Goal: Information Seeking & Learning: Find specific fact

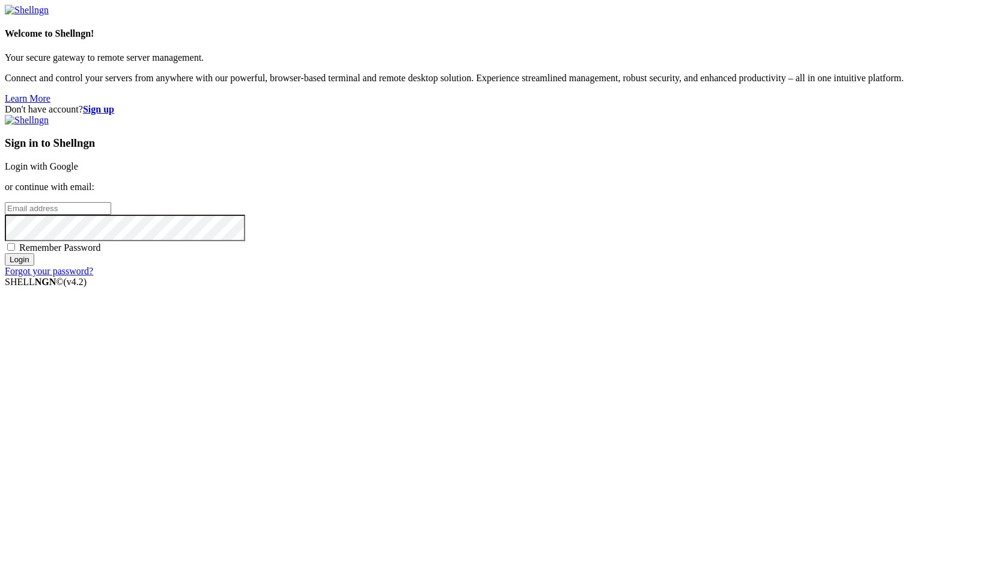
type input "root"
click at [78, 171] on link "Login with Google" at bounding box center [41, 166] width 73 height 10
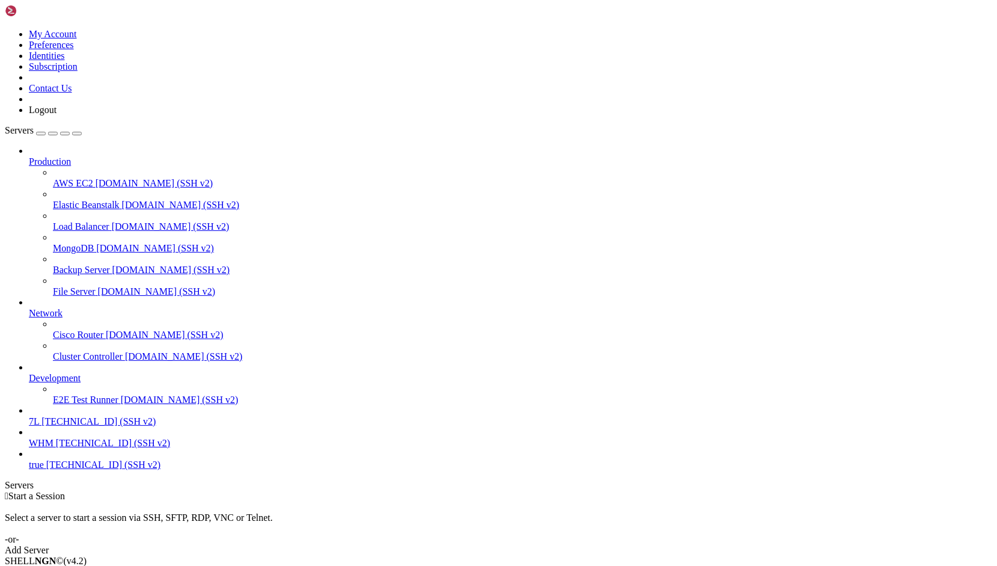
click at [67, 427] on link "7L [TECHNICAL_ID] (SSH v2)" at bounding box center [510, 421] width 963 height 11
drag, startPoint x: 327, startPoint y: 1020, endPoint x: 211, endPoint y: 1010, distance: 116.4
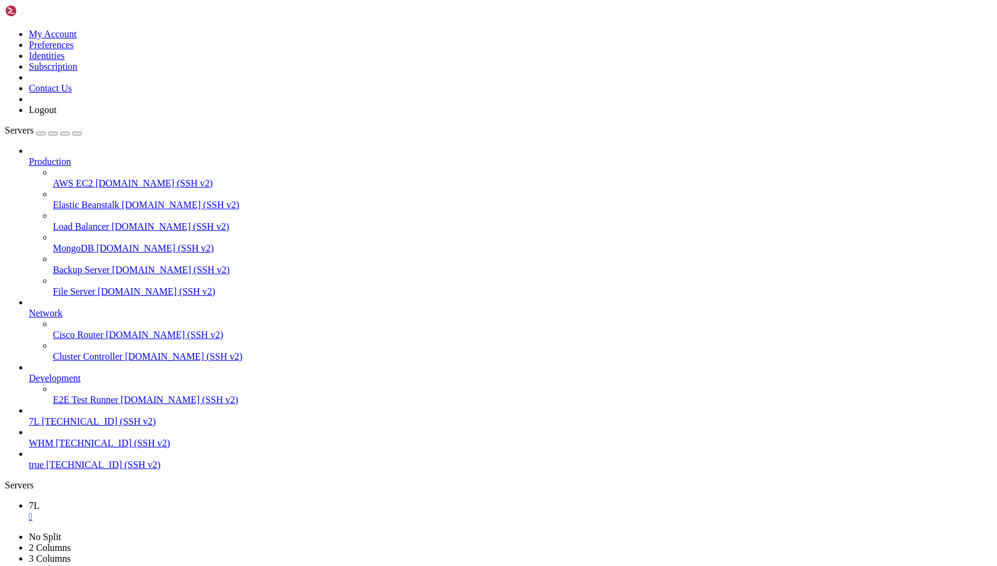
scroll to position [2799, 0]
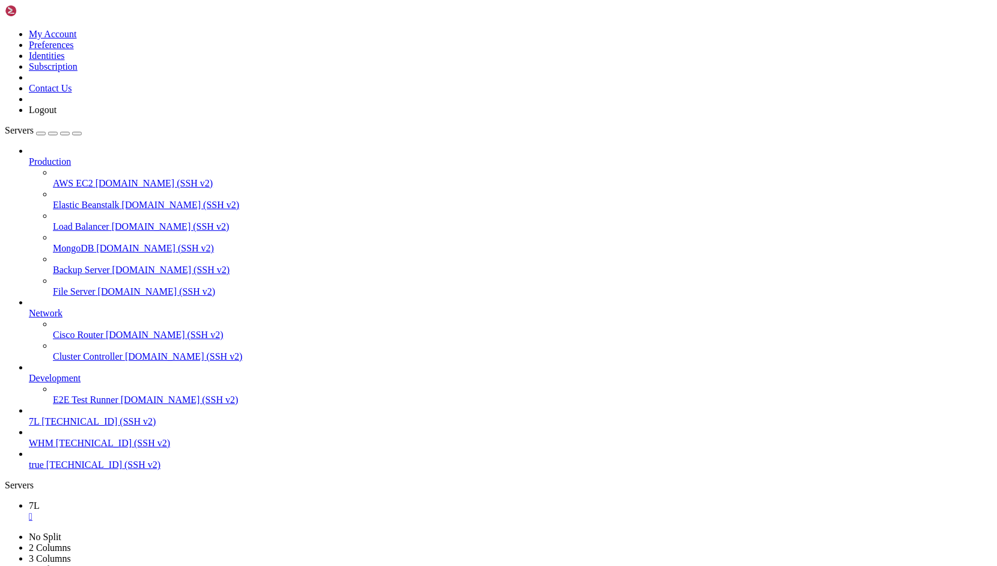
copy x-row "[[DATE] 18:06:31] develop.ERROR: Database connection [tenant] not configured. {…"
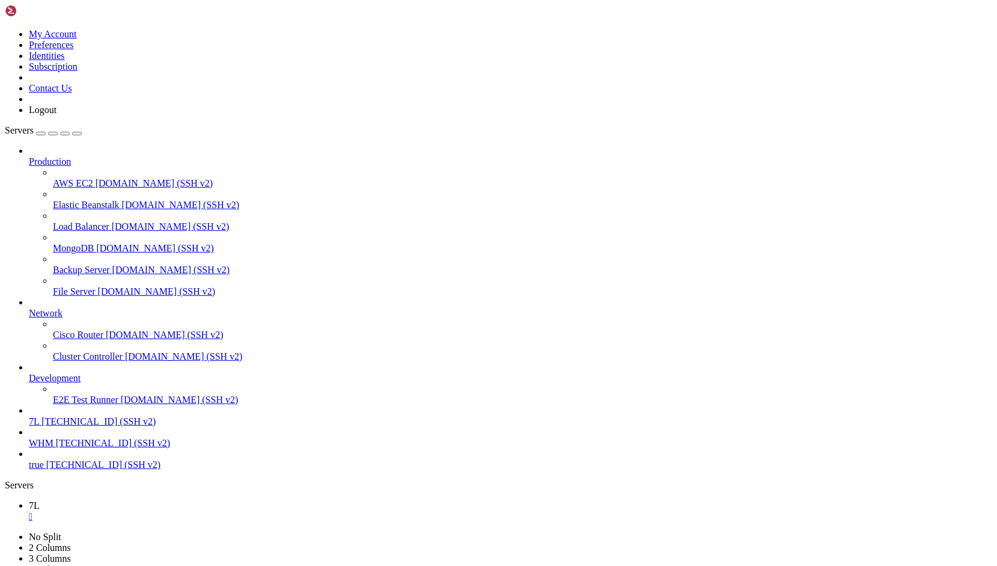
drag, startPoint x: 13, startPoint y: 1089, endPoint x: 507, endPoint y: 1172, distance: 500.9
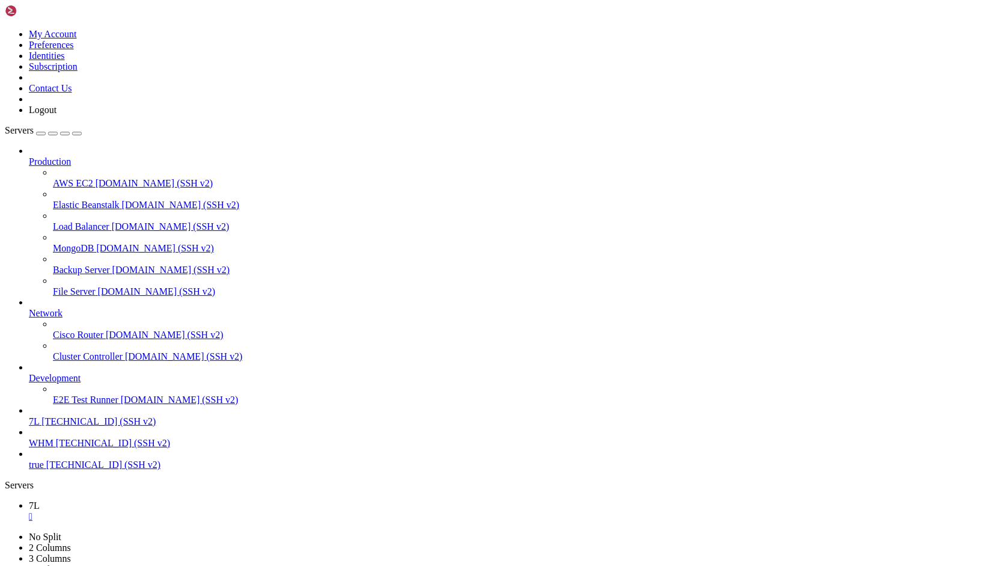
copy div "[DATE] 18:06:31] develop.ERROR: Database connection [tenant] not configured. {"…"
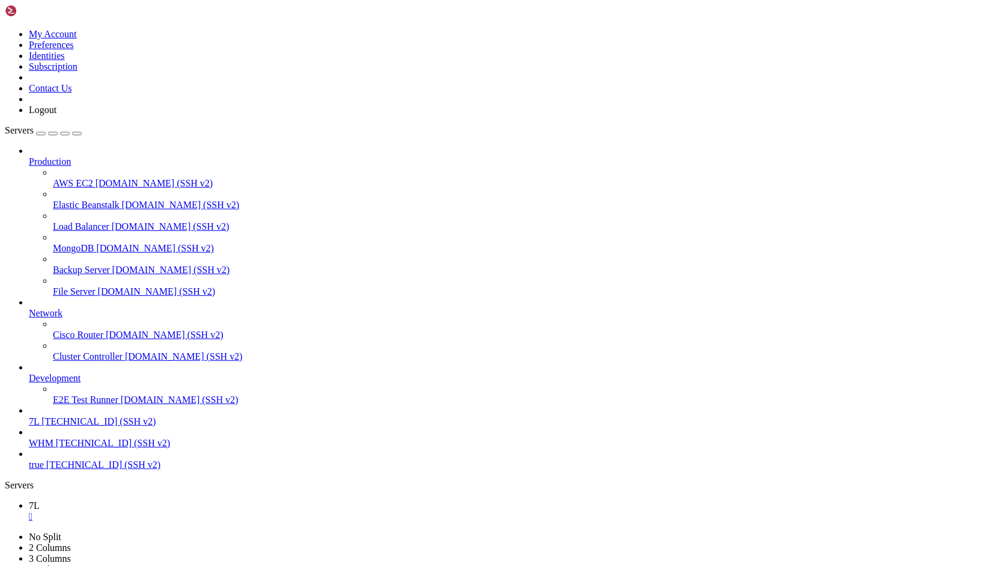
scroll to position [11545, 0]
drag, startPoint x: 475, startPoint y: 950, endPoint x: 341, endPoint y: 997, distance: 142.2
drag, startPoint x: 8, startPoint y: 917, endPoint x: 184, endPoint y: 1166, distance: 305.0
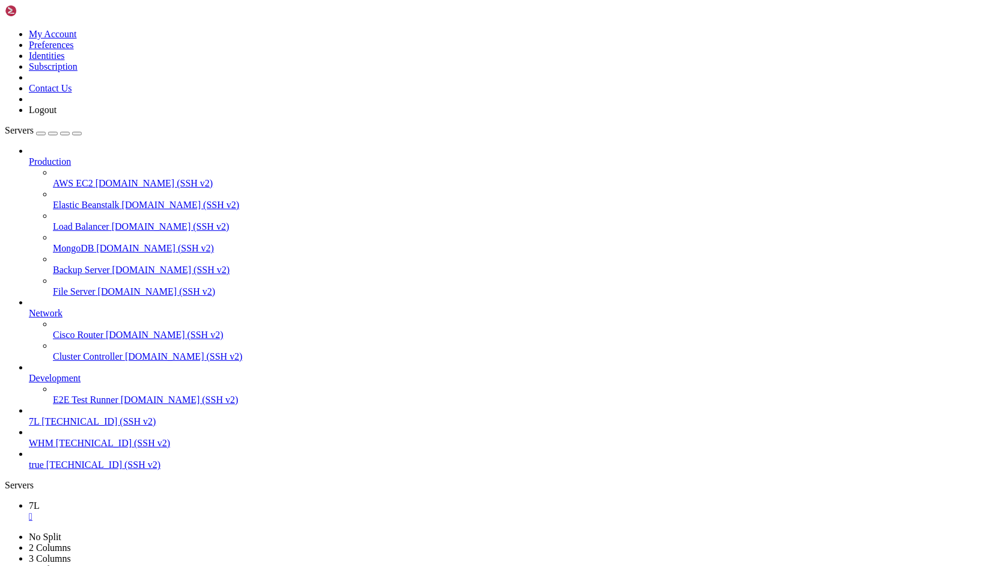
scroll to position [11780, 0]
copy div "#18 /var/www/[DOMAIN_NAME][URL]: Laravel\\Telescope\\Storage\\DatabaseEntriesRe…"
drag, startPoint x: 319, startPoint y: 972, endPoint x: 209, endPoint y: 1004, distance: 114.5
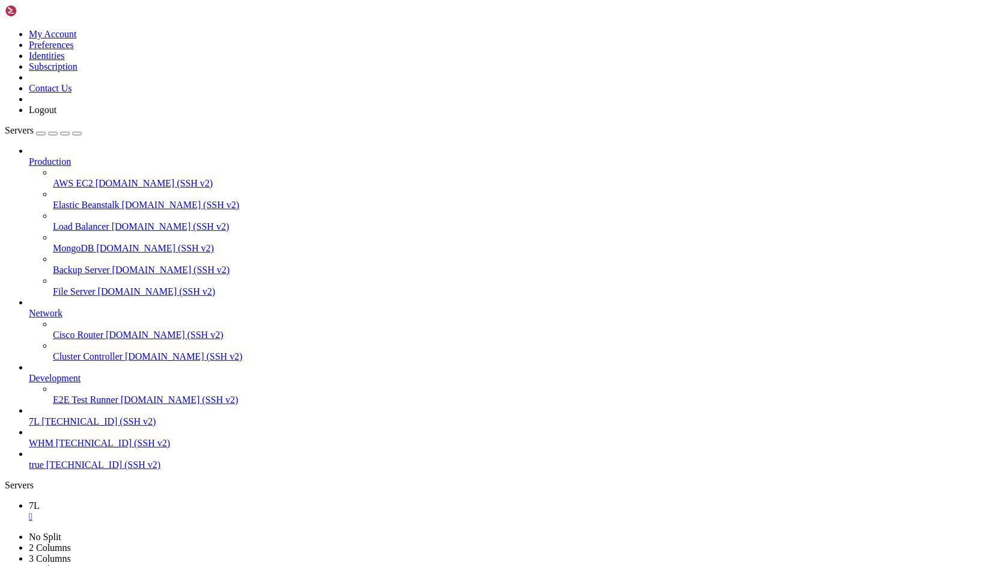
scroll to position [13722, 0]
drag, startPoint x: 257, startPoint y: 1043, endPoint x: 133, endPoint y: 1048, distance: 123.9
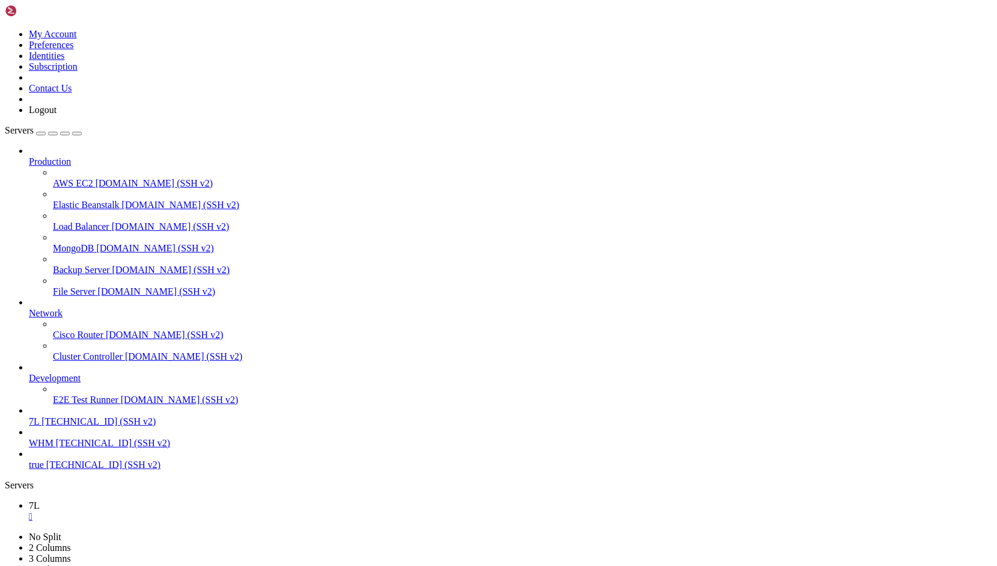
drag, startPoint x: 133, startPoint y: 1048, endPoint x: 96, endPoint y: 1072, distance: 44.7
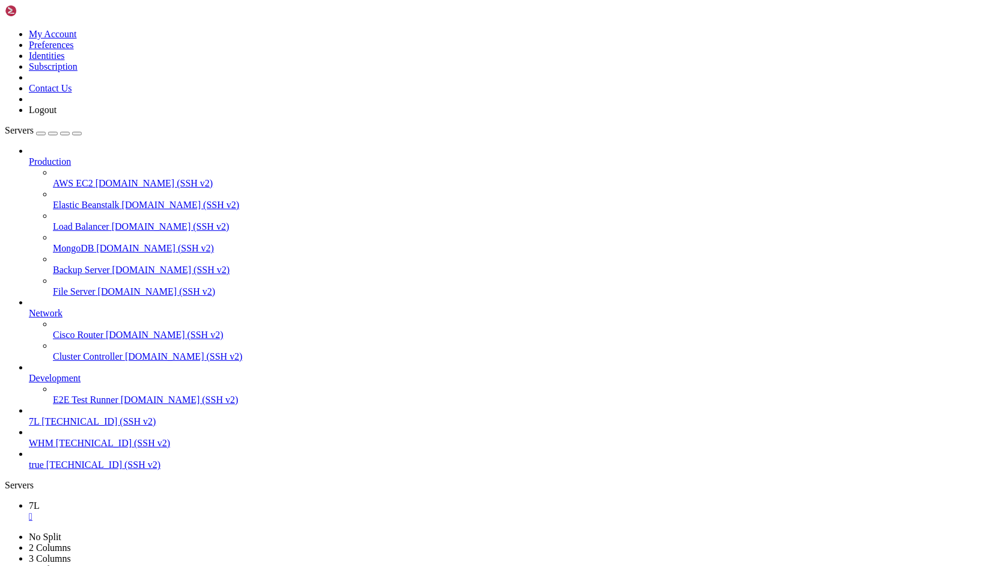
copy x-row "PDOException SQLSTATE[HY000] [1049] Unknown database 'forge'."
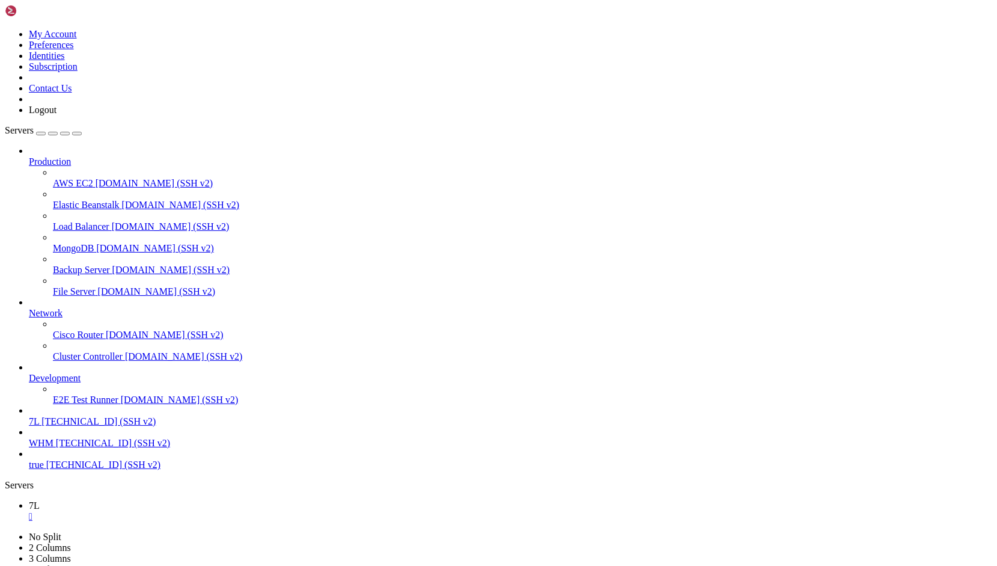
drag, startPoint x: 344, startPoint y: 915, endPoint x: 14, endPoint y: 899, distance: 330.3
copy div "DB::connection('tenant')->getPdo(); PDOException SQLSTATE[HY000] [1049] Unknown…"
